Goal: Information Seeking & Learning: Learn about a topic

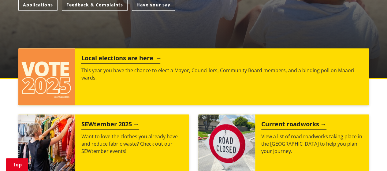
scroll to position [214, 0]
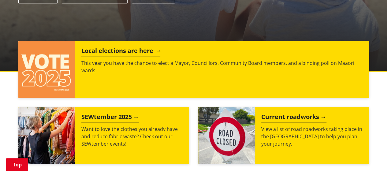
click at [141, 52] on h2 "Local elections are here" at bounding box center [120, 51] width 79 height 9
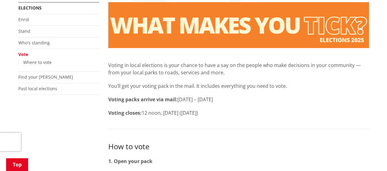
scroll to position [122, 0]
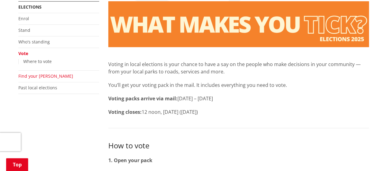
click at [40, 76] on link "Find your [PERSON_NAME]" at bounding box center [45, 76] width 55 height 6
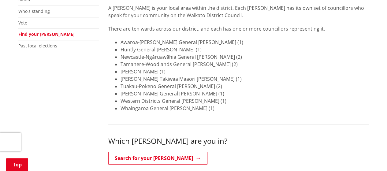
scroll to position [183, 0]
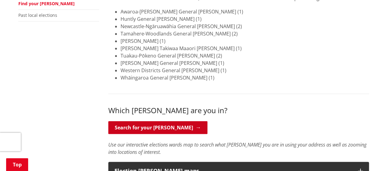
click at [115, 124] on link "Search for your ward" at bounding box center [157, 127] width 99 height 13
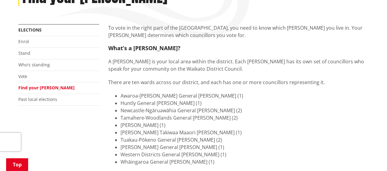
scroll to position [94, 0]
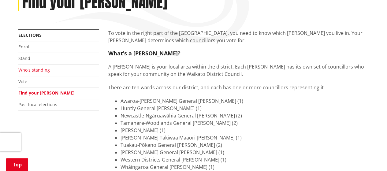
click at [43, 69] on link "Who's standing" at bounding box center [34, 70] width 32 height 6
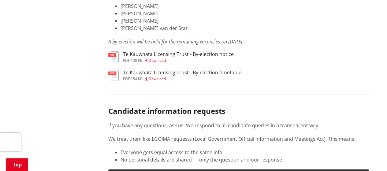
scroll to position [3076, 0]
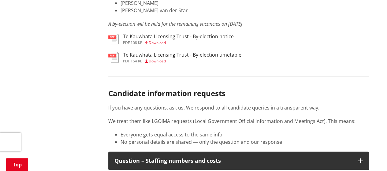
click at [175, 39] on h3 "Te Kauwhata Licensing Trust - By-election notice" at bounding box center [178, 37] width 111 height 6
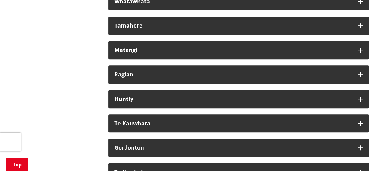
scroll to position [3618, 0]
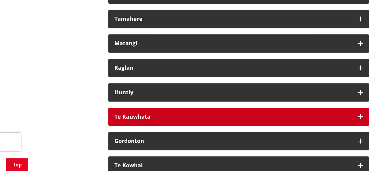
click at [205, 120] on div "Te Kauwhata" at bounding box center [232, 117] width 237 height 6
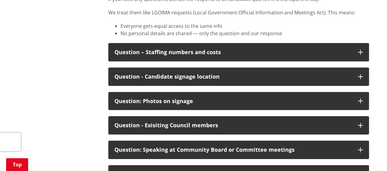
scroll to position [3140, 0]
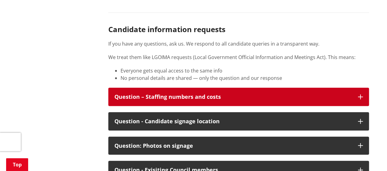
click at [341, 100] on div "Question – Staffing numbers and costs" at bounding box center [232, 97] width 237 height 6
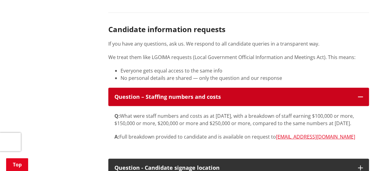
scroll to position [3165, 0]
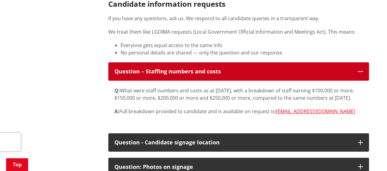
click at [354, 81] on button "Question – Staffing numbers and costs" at bounding box center [238, 71] width 261 height 18
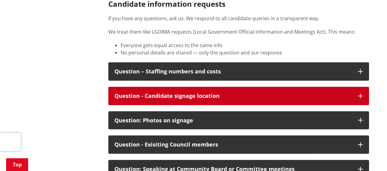
click at [331, 99] on div "Question - Candidate signage location" at bounding box center [232, 96] width 237 height 6
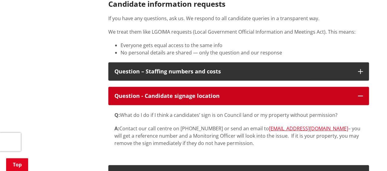
scroll to position [3196, 0]
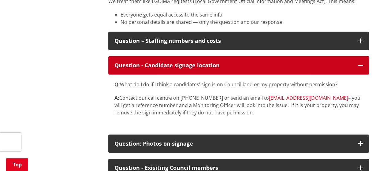
click at [329, 69] on div "Question - Candidate signage location" at bounding box center [232, 65] width 237 height 6
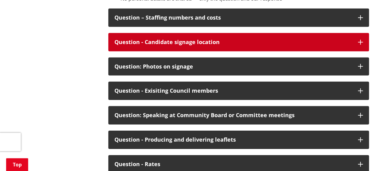
scroll to position [3227, 0]
